Goal: Transaction & Acquisition: Book appointment/travel/reservation

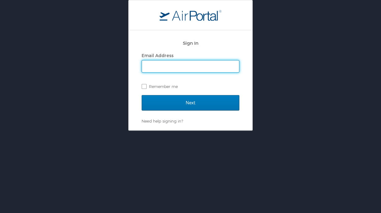
type input "bre.donchez@i-labs.tech"
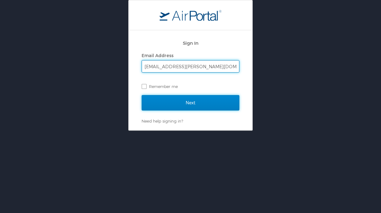
click at [209, 107] on input "Next" at bounding box center [191, 102] width 98 height 15
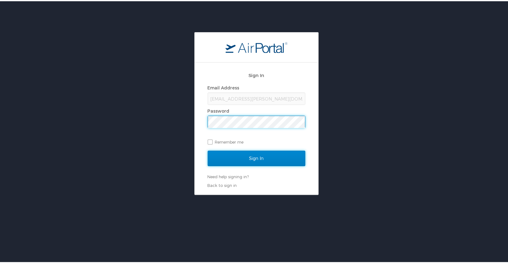
click at [234, 144] on input "Sign In" at bounding box center [257, 156] width 98 height 15
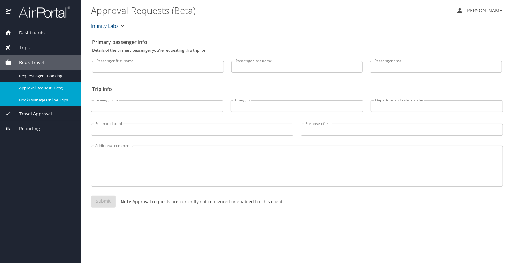
click at [54, 103] on span "Book/Manage Online Trips" at bounding box center [46, 100] width 54 height 6
click at [32, 103] on span "Book/Manage Online Trips" at bounding box center [46, 100] width 54 height 6
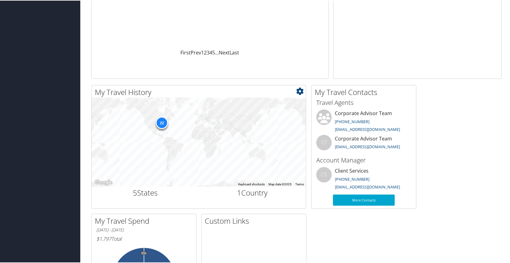
scroll to position [117, 0]
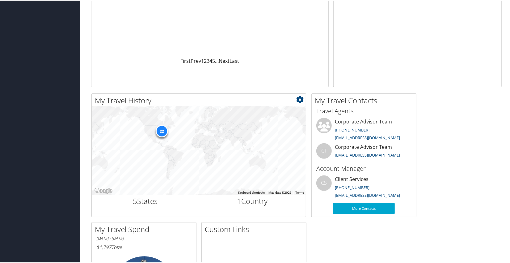
click at [159, 130] on div "22" at bounding box center [162, 130] width 12 height 12
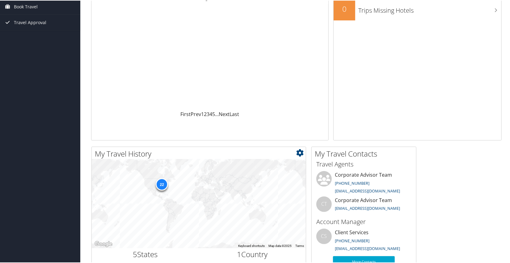
scroll to position [0, 0]
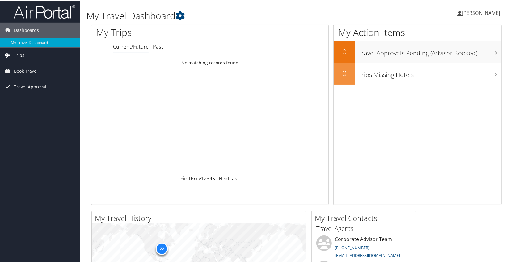
click at [28, 56] on link "Trips" at bounding box center [40, 54] width 80 height 15
click at [27, 44] on link "My Travel Dashboard" at bounding box center [40, 41] width 80 height 9
click at [16, 71] on span "Book Travel" at bounding box center [26, 70] width 24 height 15
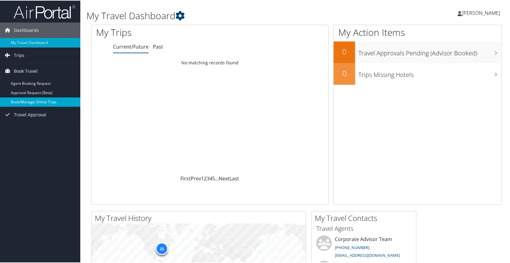
click at [39, 100] on link "Book/Manage Online Trips" at bounding box center [40, 101] width 80 height 9
